Goal: Transaction & Acquisition: Purchase product/service

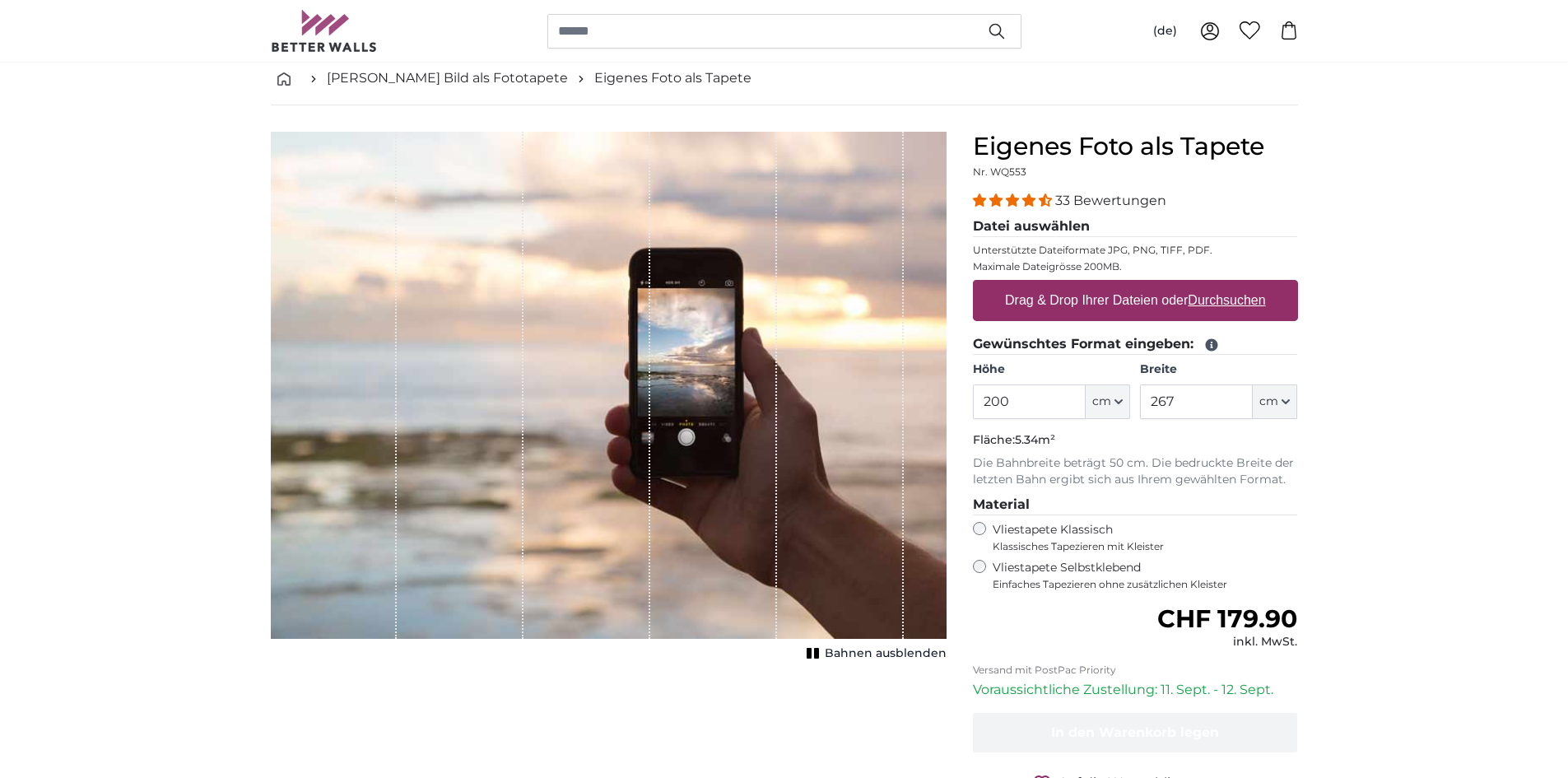
click at [1117, 296] on label "Drag & Drop Ihrer Dateien oder Durchsuchen" at bounding box center [1136, 301] width 274 height 33
click at [1117, 284] on input "Drag & Drop Ihrer Dateien oder Durchsuchen" at bounding box center [1136, 282] width 325 height 5
click at [1268, 307] on label "Drag & Drop Ihrer Dateien oder Durchsuchen" at bounding box center [1136, 301] width 274 height 33
click at [1268, 284] on input "Drag & Drop Ihrer Dateien oder Durchsuchen" at bounding box center [1136, 282] width 325 height 5
click at [1217, 297] on u "Durchsuchen" at bounding box center [1226, 300] width 77 height 14
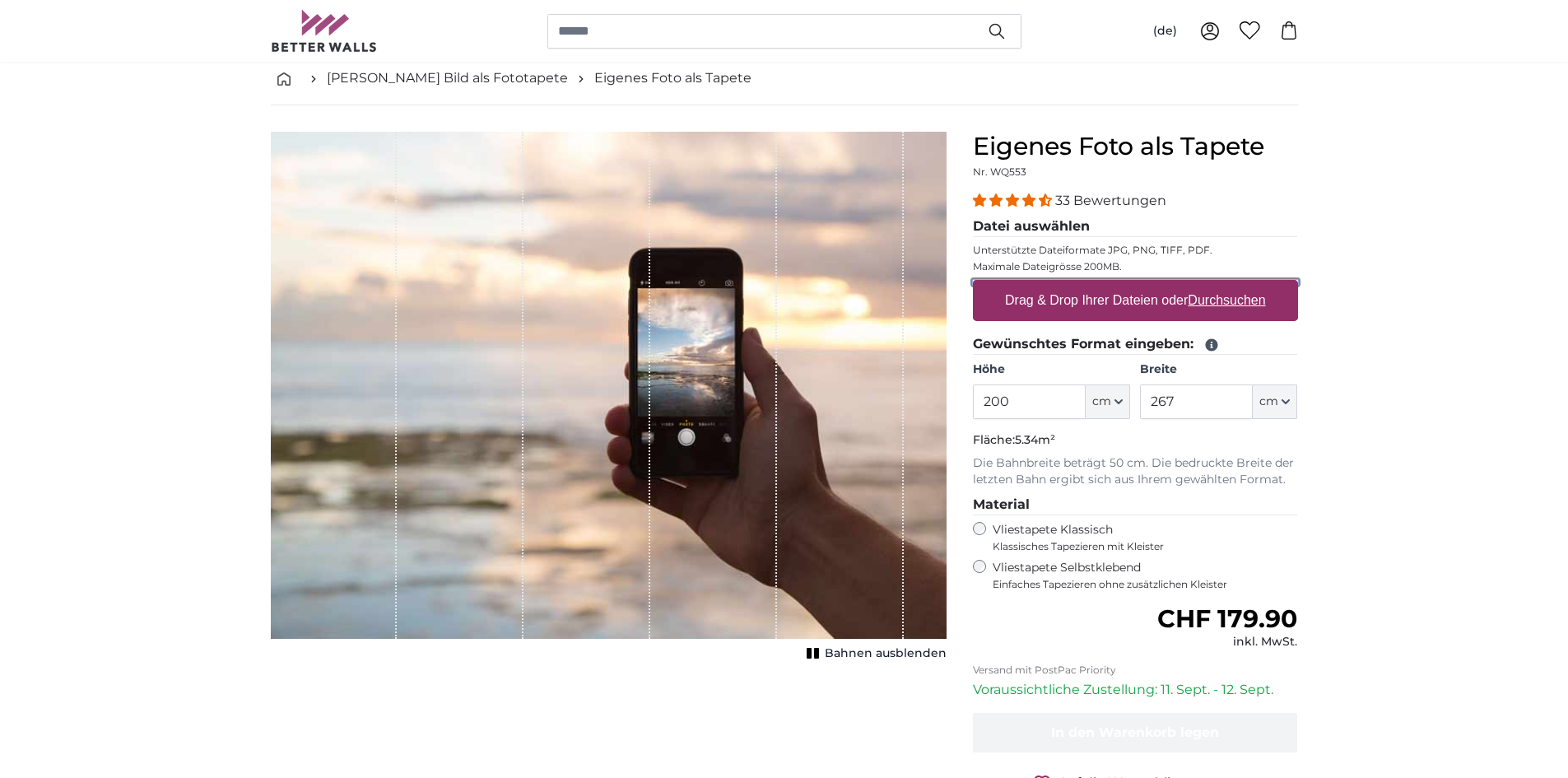
click at [1217, 284] on input "Drag & Drop Ihrer Dateien oder Durchsuchen" at bounding box center [1136, 282] width 325 height 5
type input "**********"
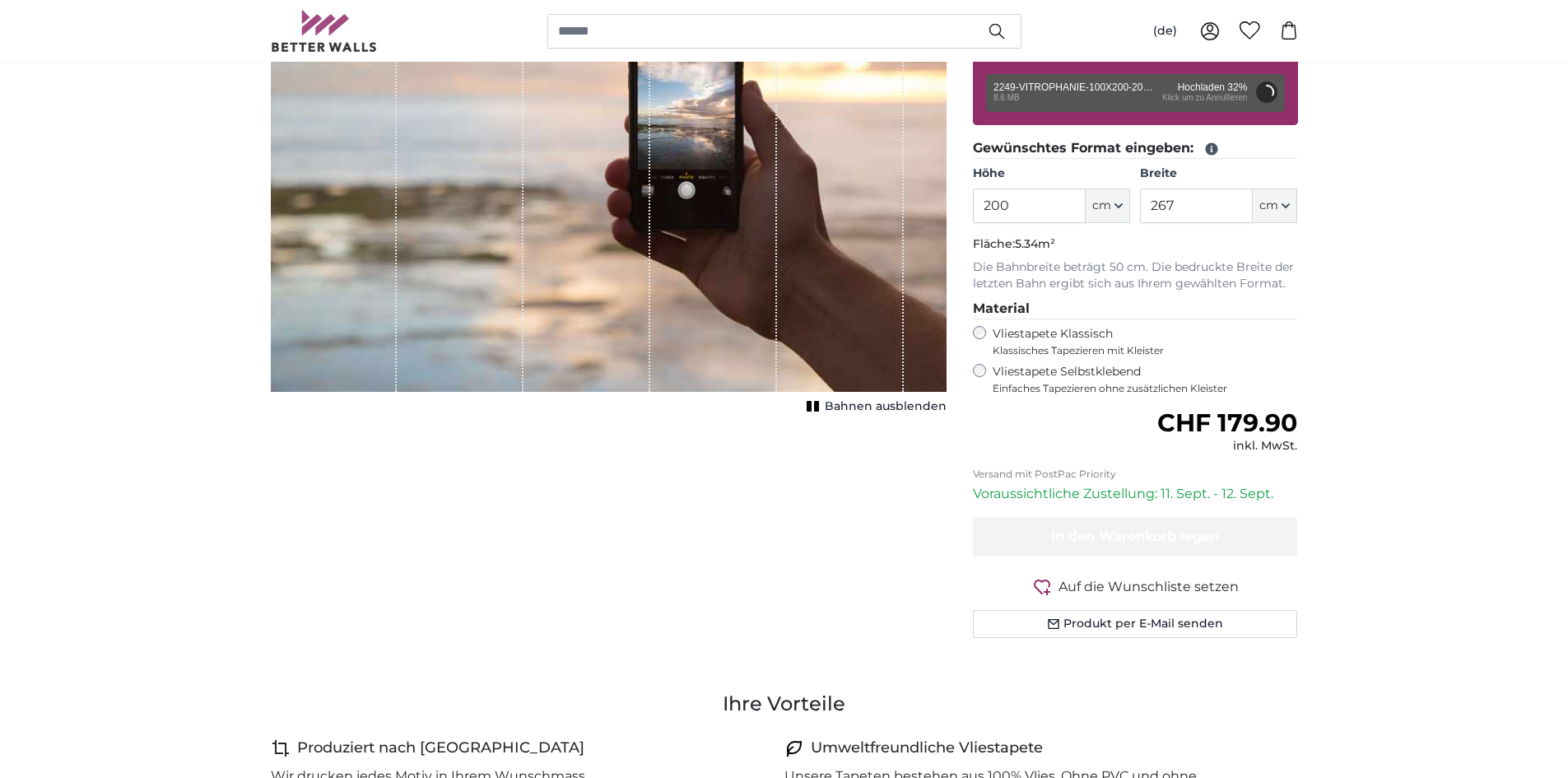
scroll to position [165, 0]
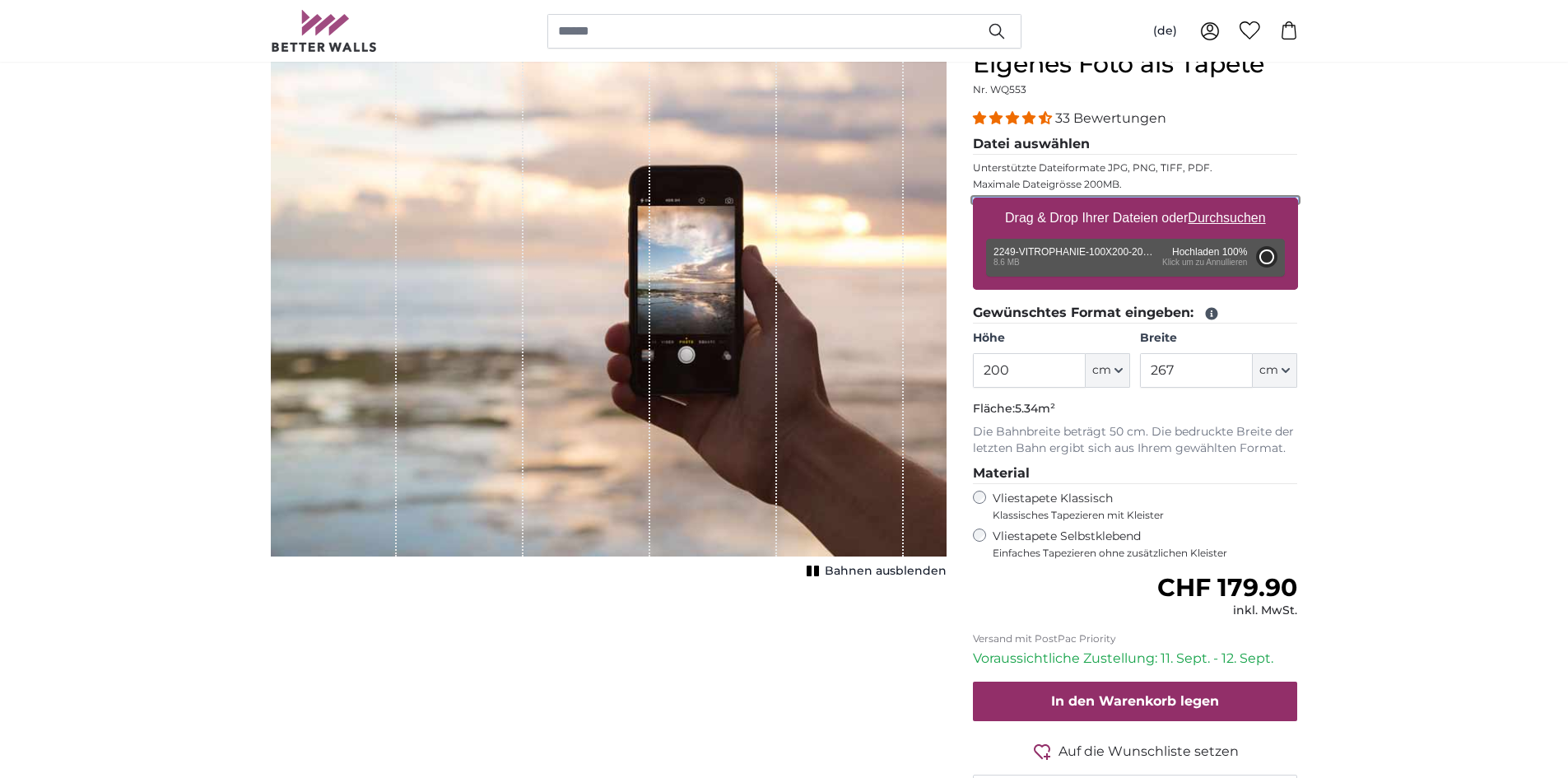
type input "102"
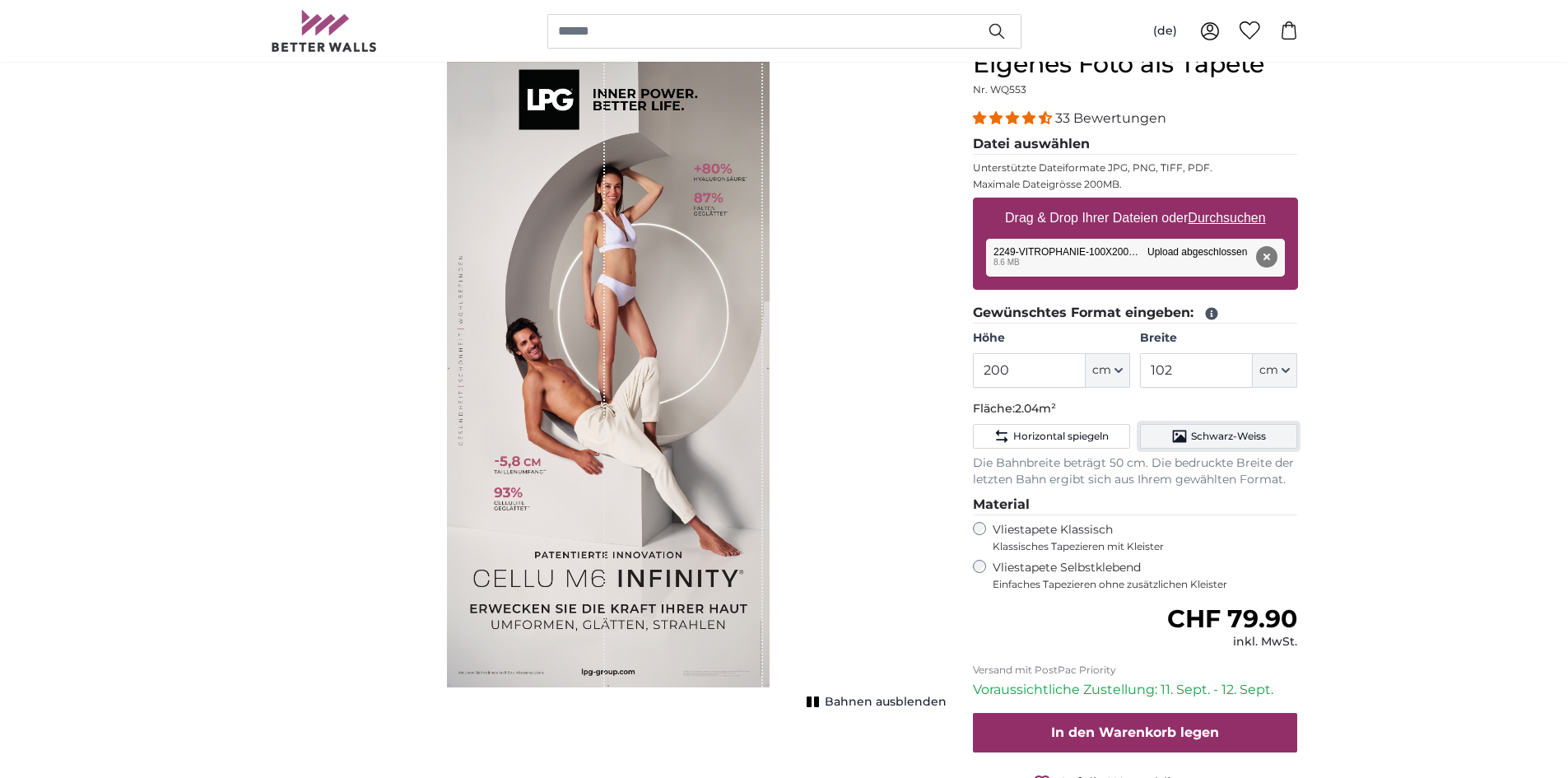
click at [1202, 438] on span "Schwarz-Weiss" at bounding box center [1228, 437] width 75 height 13
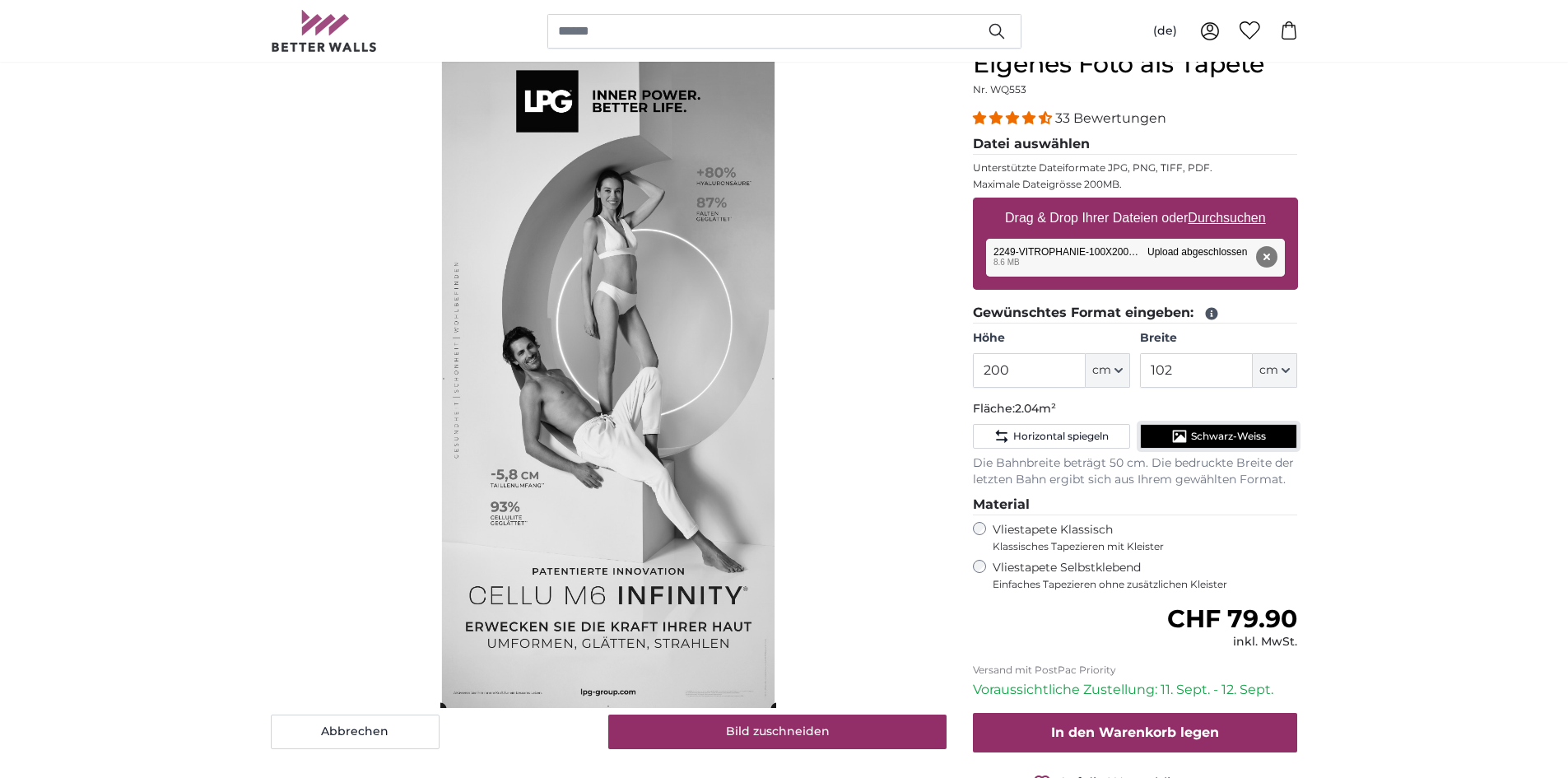
click at [1202, 438] on span "Schwarz-Weiss" at bounding box center [1228, 437] width 75 height 13
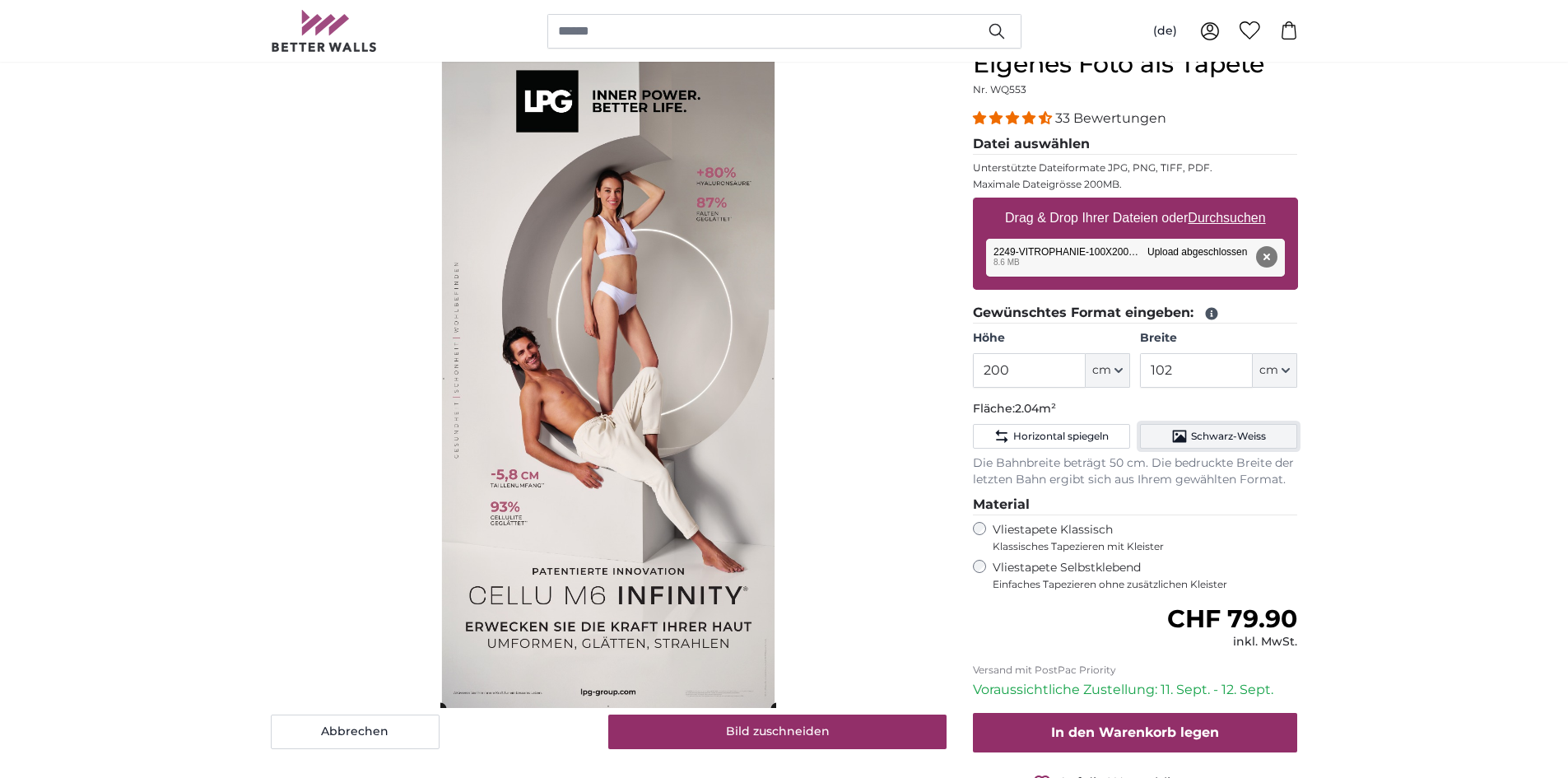
click at [1202, 438] on span "Schwarz-Weiss" at bounding box center [1228, 437] width 75 height 13
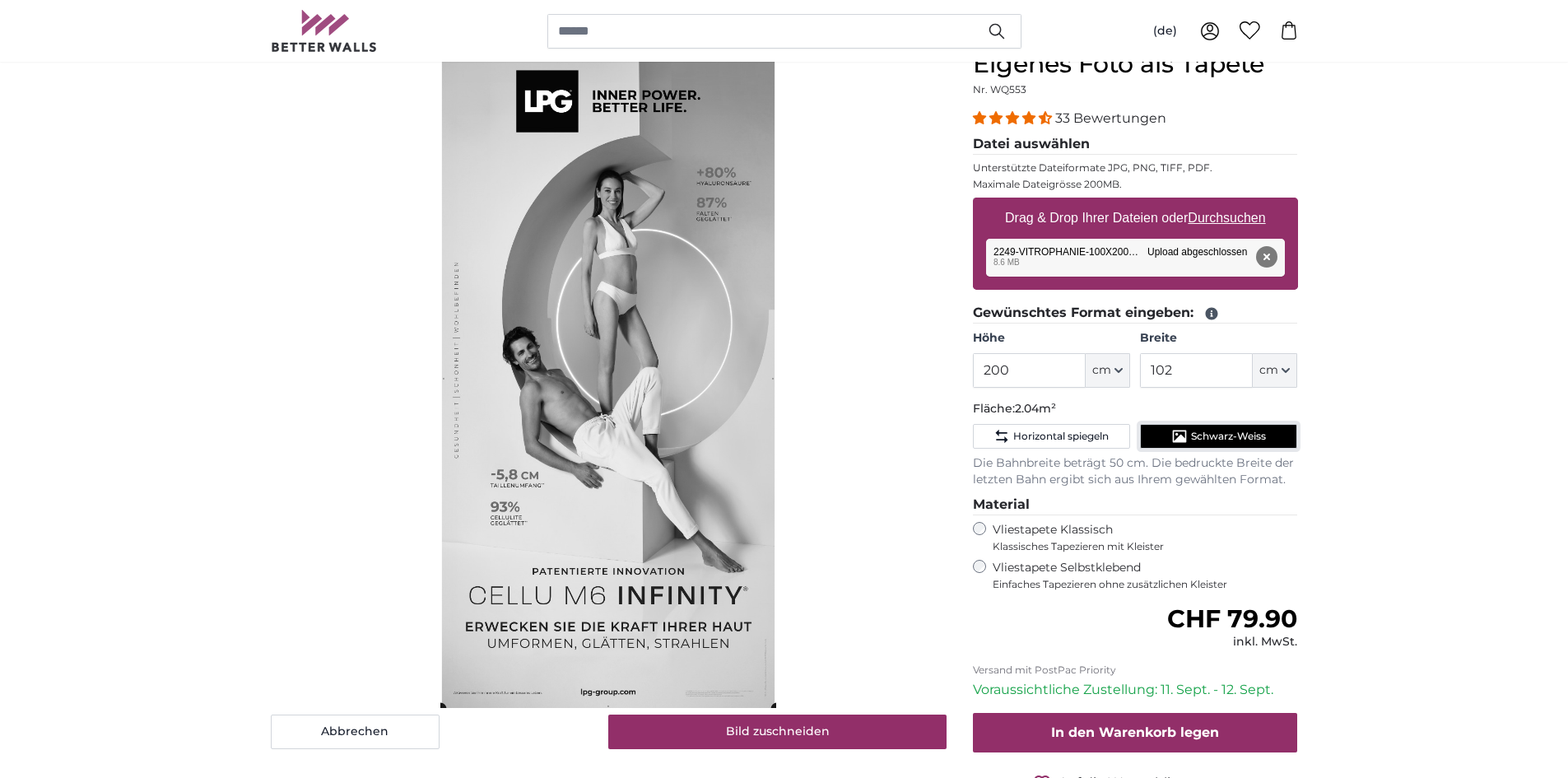
click at [1202, 438] on span "Schwarz-Weiss" at bounding box center [1228, 437] width 75 height 13
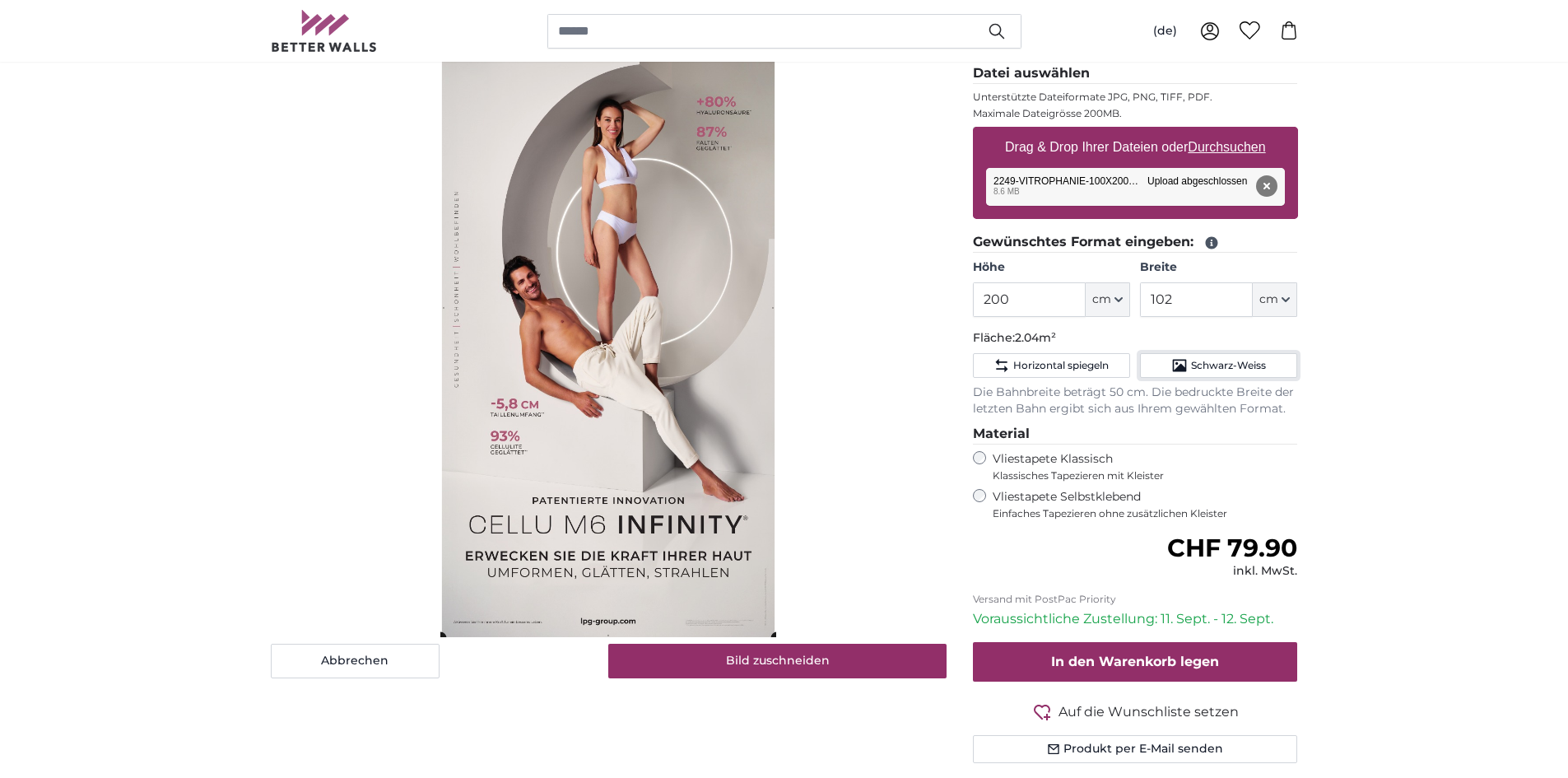
scroll to position [247, 0]
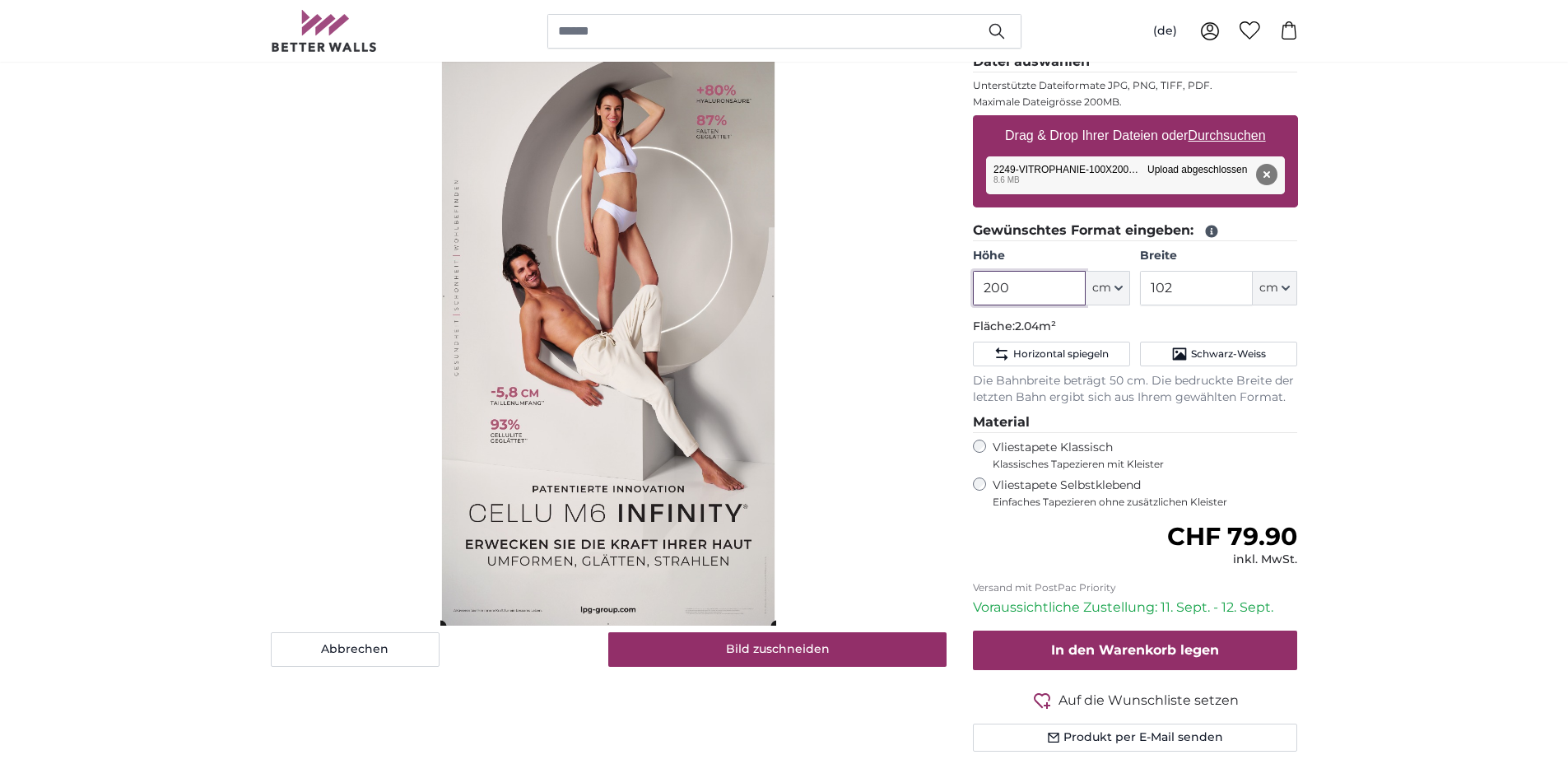
drag, startPoint x: 1068, startPoint y: 282, endPoint x: 847, endPoint y: 284, distance: 221.0
click at [847, 284] on product-detail "Abbrechen Bild zuschneiden Bahnen ausblenden Eigenes Foto als Tapete Nr. WQ553 …" at bounding box center [785, 366] width 1054 height 850
type input "220"
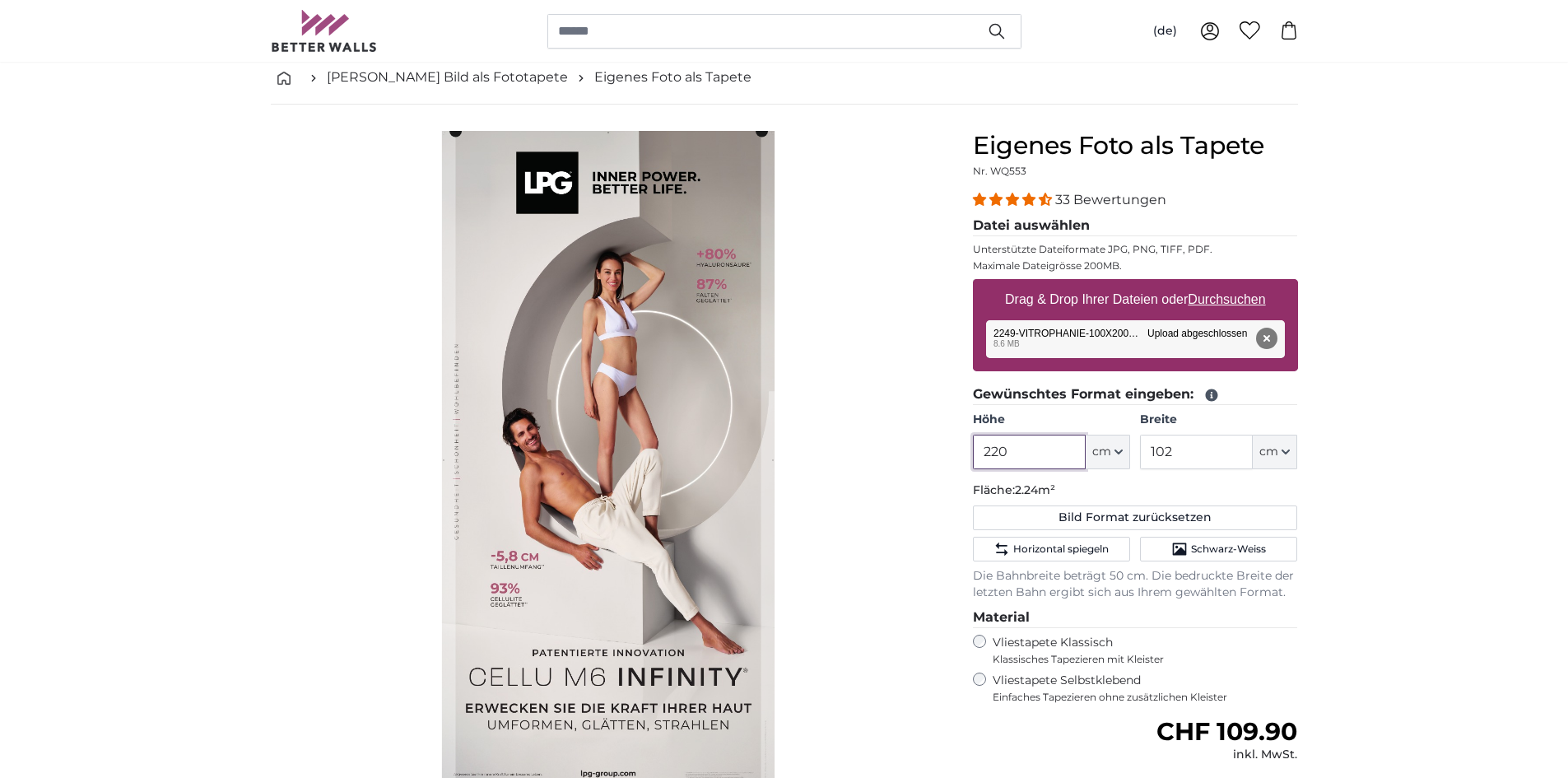
scroll to position [83, 0]
drag, startPoint x: 1026, startPoint y: 458, endPoint x: 976, endPoint y: 460, distance: 50.0
click at [976, 460] on input "220" at bounding box center [1029, 453] width 113 height 34
type input "200"
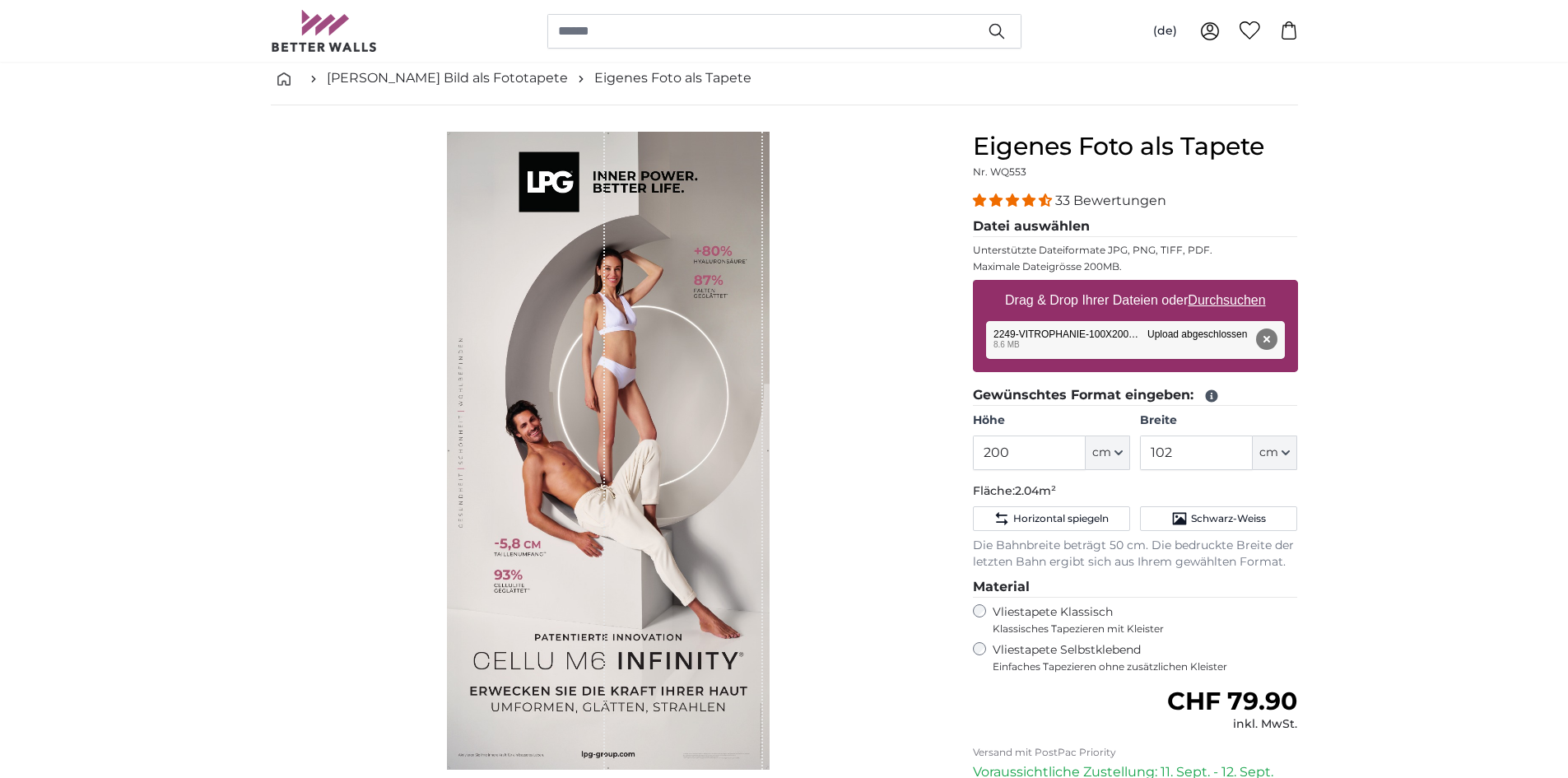
click at [951, 359] on div "Abbrechen Bild zuschneiden Bahnen ausblenden" at bounding box center [609, 543] width 702 height 824
